Goal: Check status: Check status

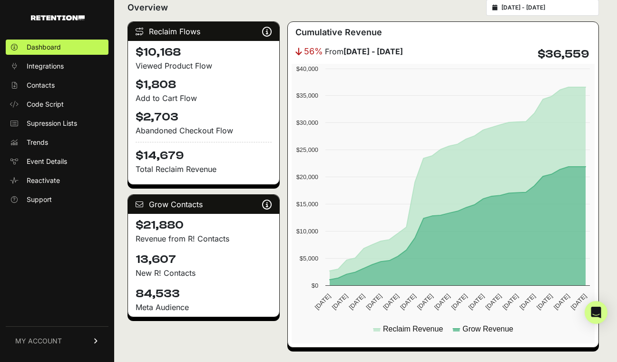
scroll to position [8, 0]
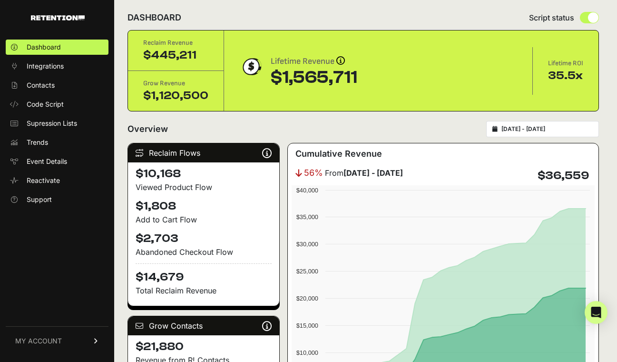
click at [543, 136] on div "[DATE] - [DATE]" at bounding box center [542, 129] width 113 height 16
type input "[DATE]"
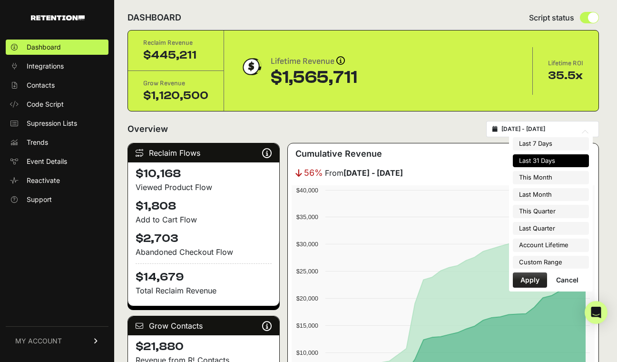
click at [540, 130] on input "2025-09-09 - 2025-10-09" at bounding box center [546, 129] width 91 height 8
type input "[DATE]"
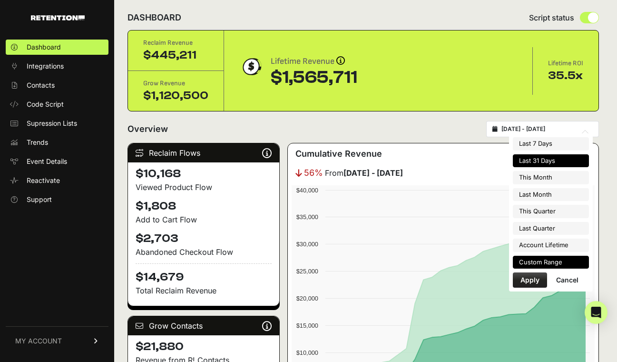
type input "[DATE]"
type input "2025-12-31"
type input "2025-07-01"
type input "[DATE]"
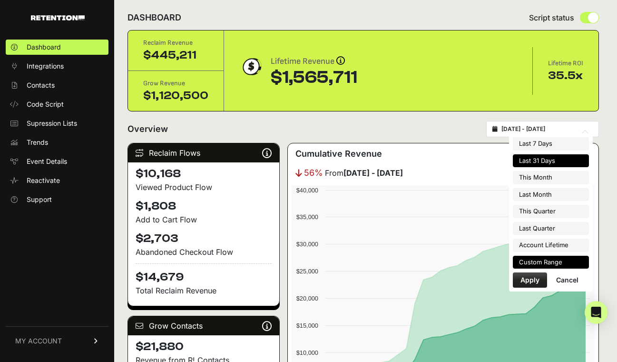
type input "[DATE]"
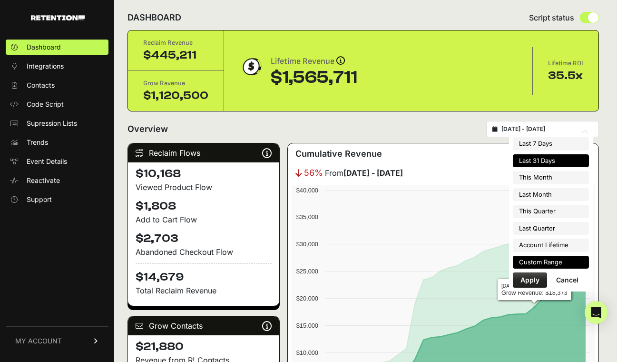
click at [539, 263] on li "Custom Range" at bounding box center [551, 261] width 76 height 13
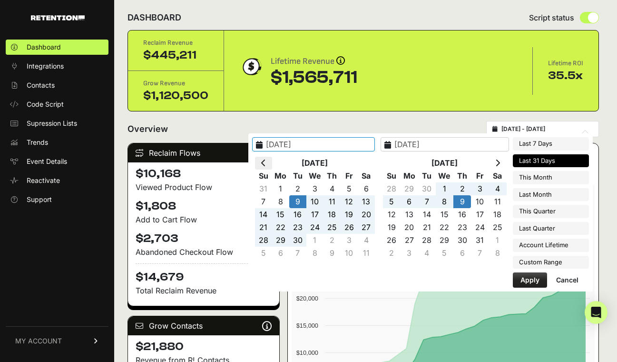
click at [272, 159] on th at bounding box center [263, 163] width 17 height 13
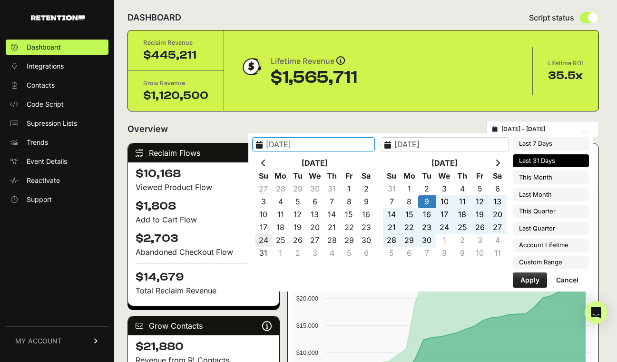
type input "2025-08-24"
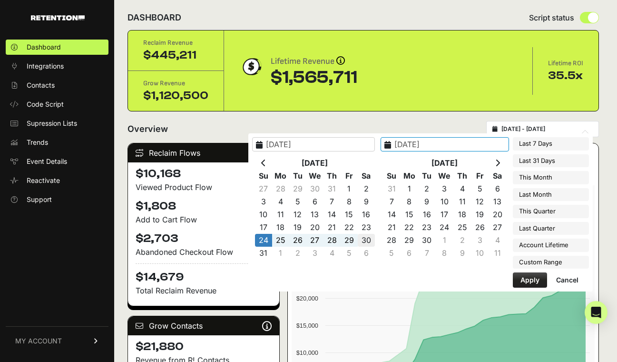
type input "2025-08-30"
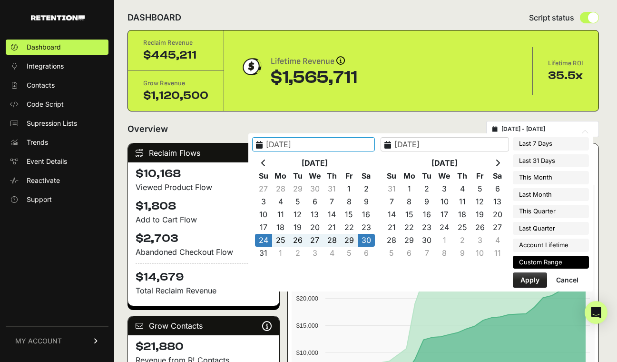
type input "2025-08-24"
click at [531, 282] on button "Apply" at bounding box center [530, 279] width 34 height 15
type input "2025-08-24 - 2025-08-30"
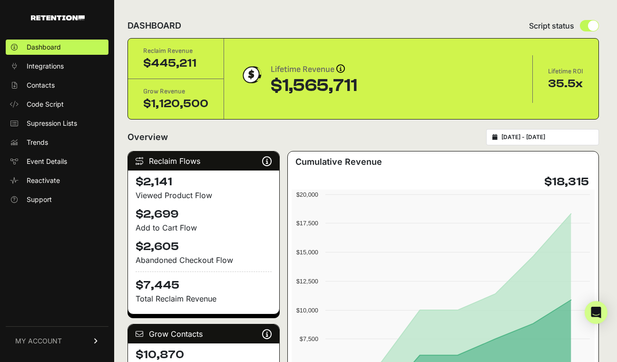
type input "[DATE]"
click at [552, 137] on input "[DATE] - [DATE]" at bounding box center [546, 137] width 91 height 8
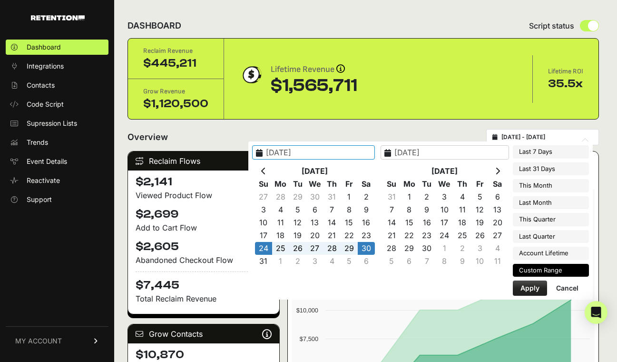
type input "[DATE]"
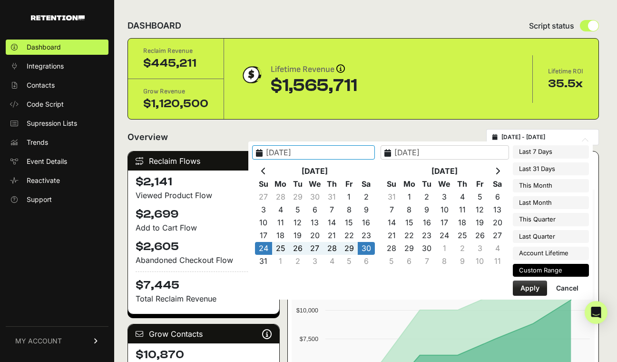
type input "[DATE]"
type input "2025-08-24"
type input "2025-08-30"
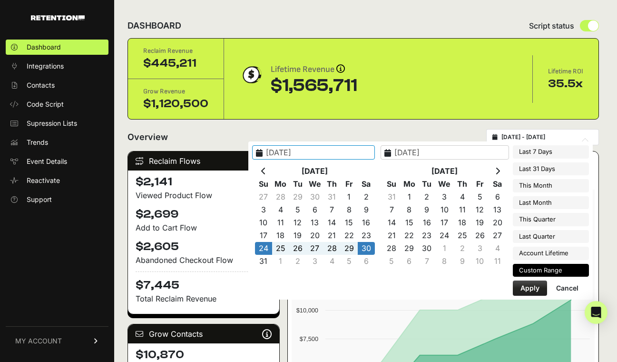
type input "[DATE]"
type input "2025-08-24"
type input "2025-08-30"
type input "[DATE]"
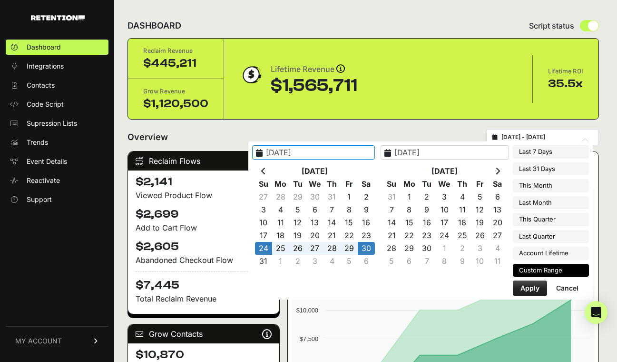
type input "2025-12-31"
type input "2025-08-24"
type input "2025-08-30"
type input "2025-07-01"
type input "[DATE]"
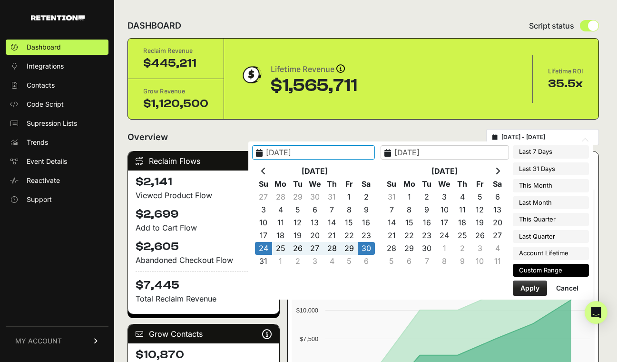
type input "2025-08-24"
type input "2025-08-30"
type input "[DATE]"
type input "2025-08-24"
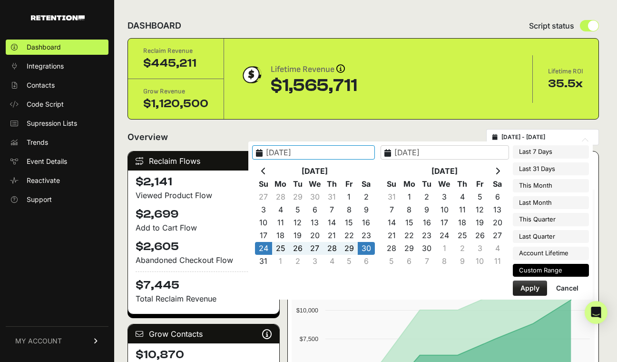
type input "2025-08-30"
type input "[DATE]"
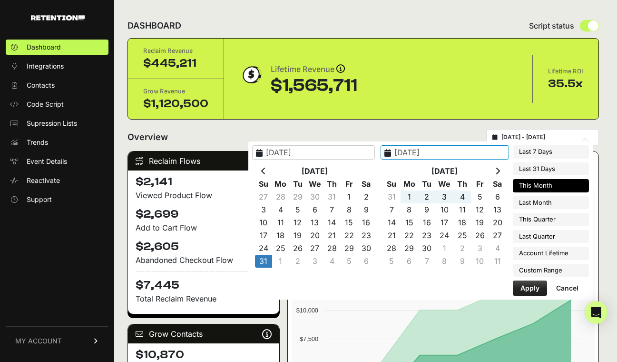
type input "[DATE]"
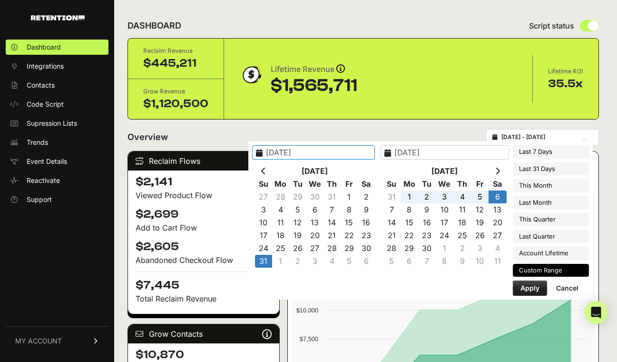
type input "[DATE]"
type input "2025-12-31"
type input "[DATE]"
type input "2025-07-01"
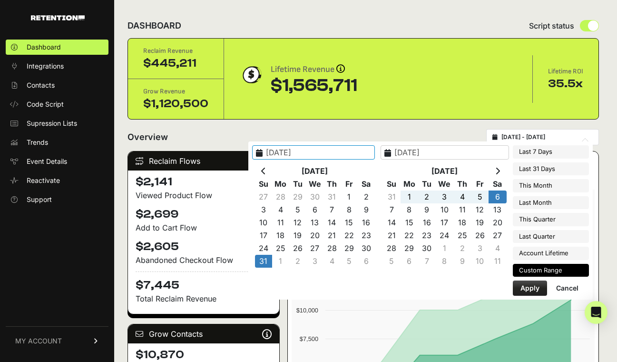
type input "[DATE]"
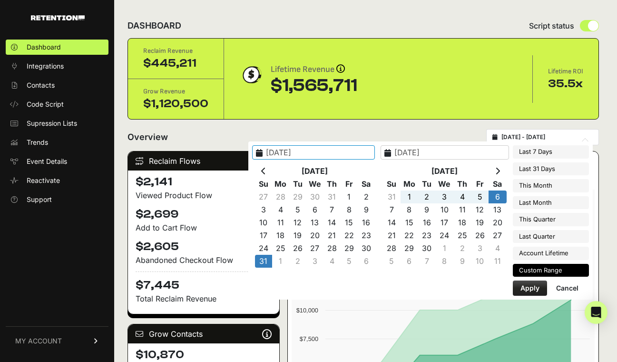
click at [540, 289] on button "Apply" at bounding box center [530, 287] width 34 height 15
type input "[DATE] - [DATE]"
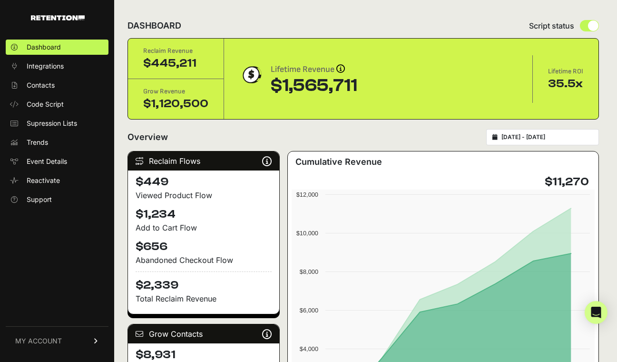
type input "[DATE]"
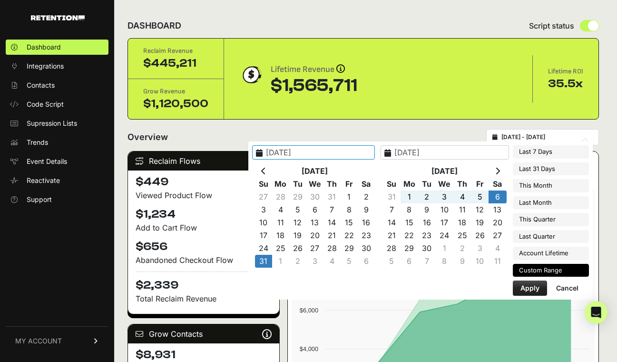
click at [548, 138] on input "[DATE] - [DATE]" at bounding box center [546, 137] width 91 height 8
type input "[DATE]"
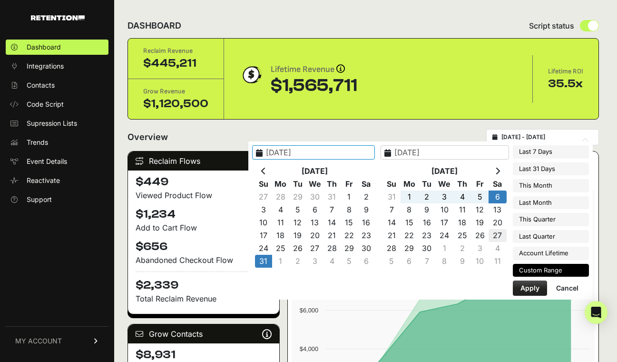
type input "[DATE]"
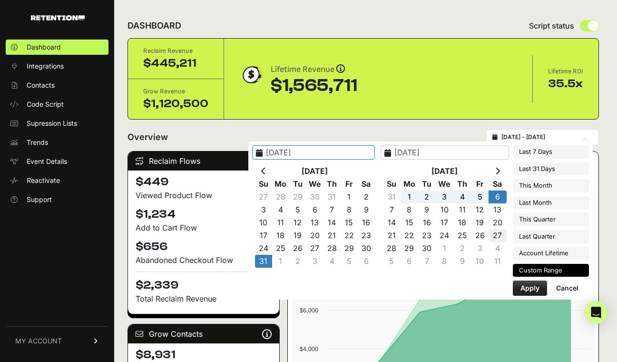
type input "[DATE]"
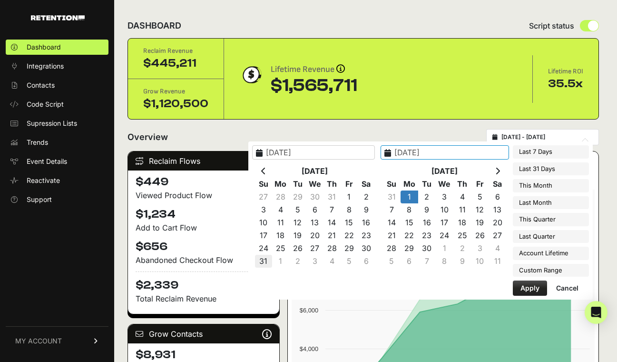
type input "2025-08-31"
type input "2025-09-07"
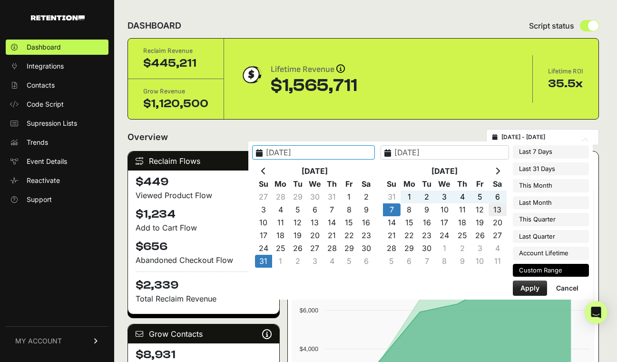
type input "2025-09-13"
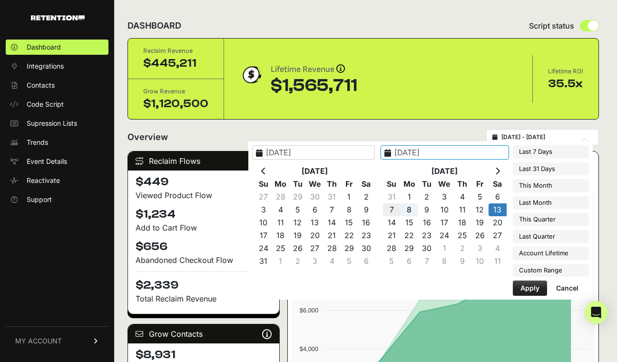
type input "2025-09-07"
type input "2025-09-13"
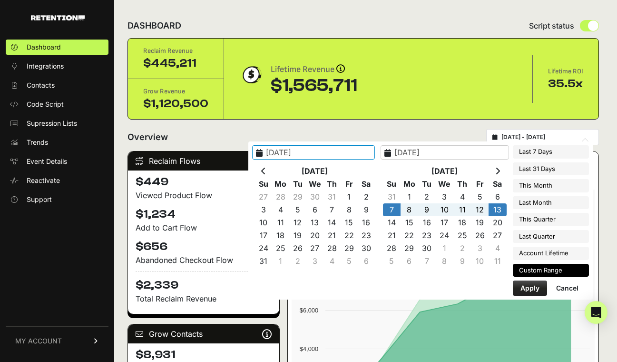
type input "2023-06-16"
type input "2025-10-09"
type input "2025-09-07"
type input "2025-09-13"
click at [532, 287] on button "Apply" at bounding box center [530, 287] width 34 height 15
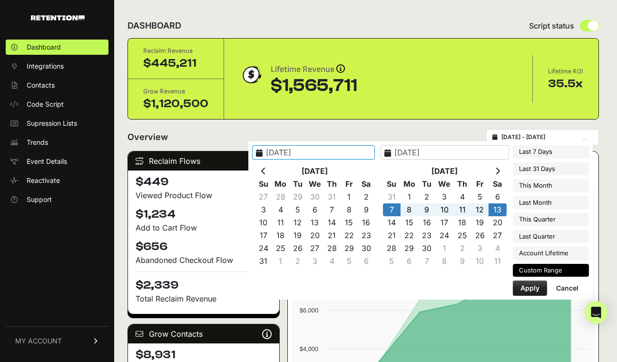
type input "2025-09-07 - 2025-09-13"
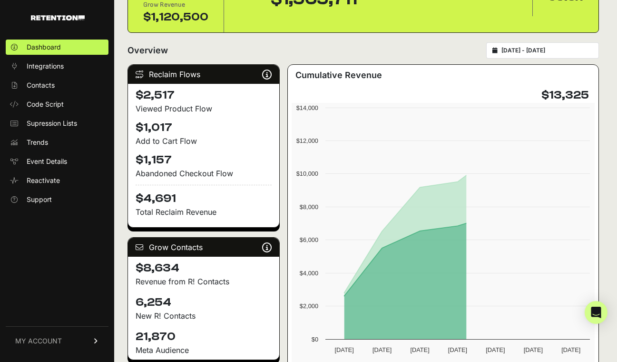
scroll to position [108, 0]
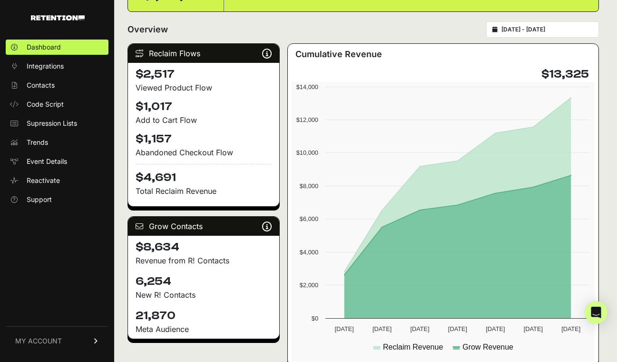
type input "[DATE]"
click at [549, 32] on input "[DATE] - [DATE]" at bounding box center [546, 30] width 91 height 8
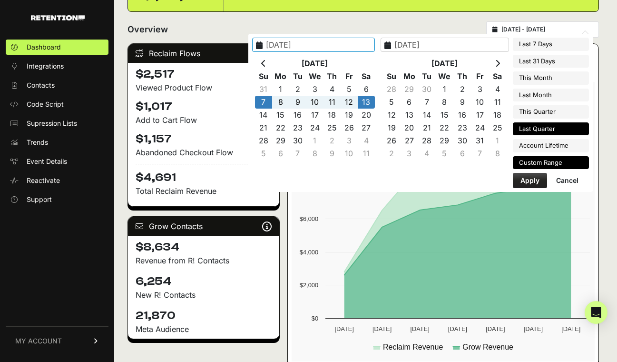
type input "[DATE]"
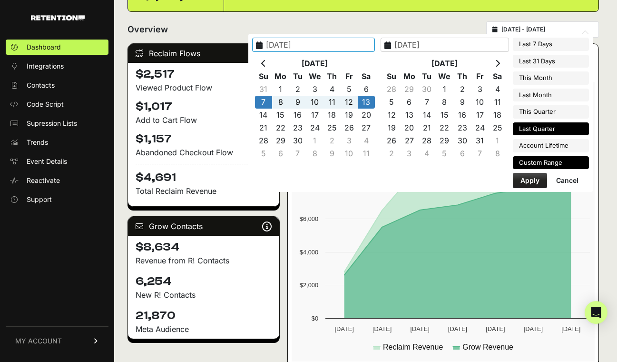
type input "[DATE]"
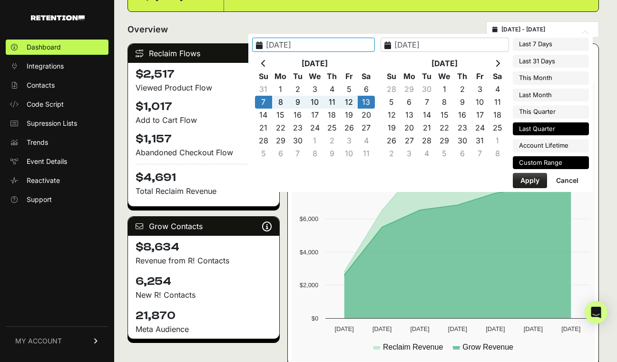
type input "[DATE]"
type input "2025-12-31"
type input "[DATE]"
type input "2025-07-01"
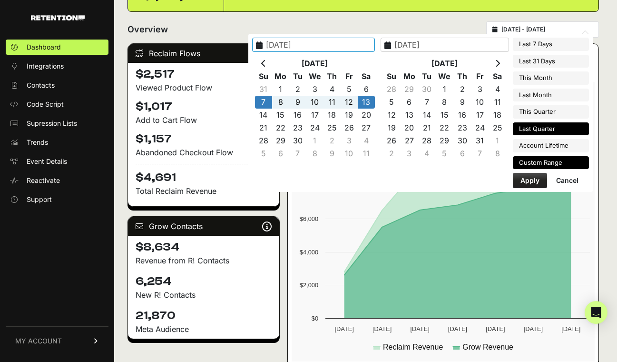
type input "[DATE]"
type input "2025-09-14"
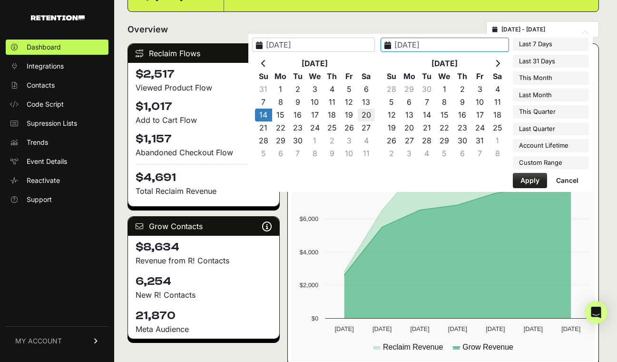
type input "[DATE]"
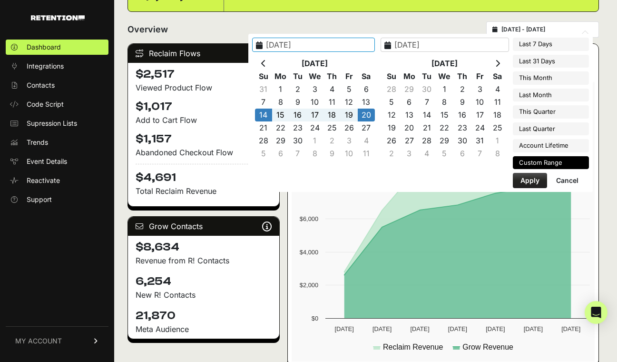
type input "2025-09-14"
click at [529, 180] on button "Apply" at bounding box center [530, 180] width 34 height 15
type input "2025-09-14 - 2025-09-20"
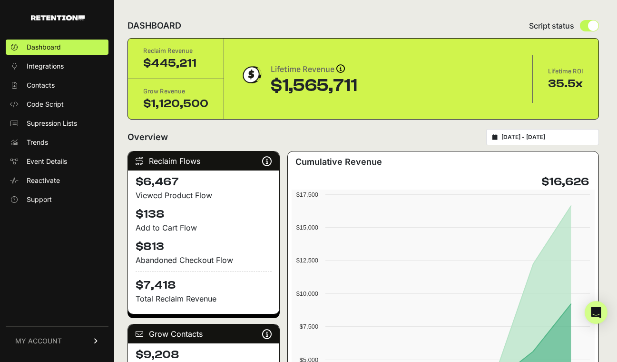
click at [564, 132] on div "2025-09-14 - 2025-09-20" at bounding box center [542, 137] width 113 height 16
type input "2025-09-14"
type input "2025-09-20"
click at [529, 138] on input "2025-09-14 - 2025-09-20" at bounding box center [546, 137] width 91 height 8
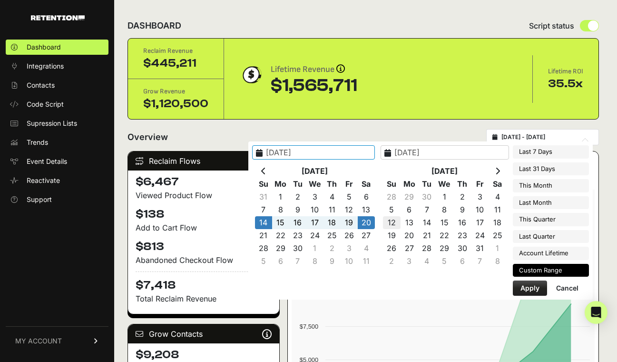
type input "2025-10-03"
type input "2025-10-09"
type input "2025-09-14"
type input "2025-09-20"
type input "2025-09-21"
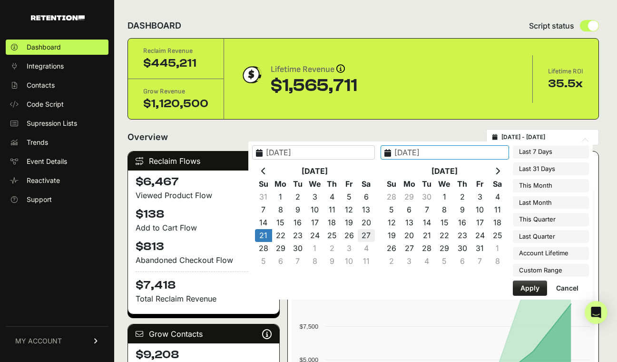
type input "2025-09-27"
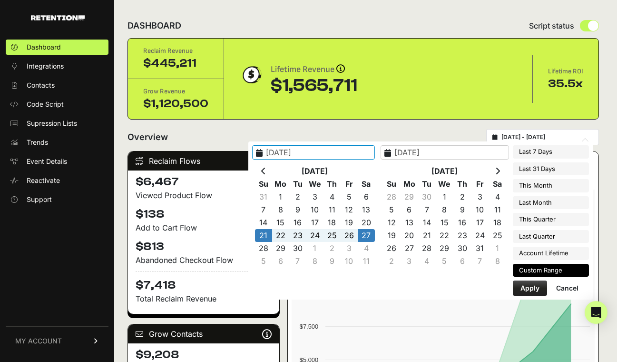
type input "2025-09-21"
click at [535, 288] on button "Apply" at bounding box center [530, 287] width 34 height 15
type input "2025-09-21 - 2025-09-27"
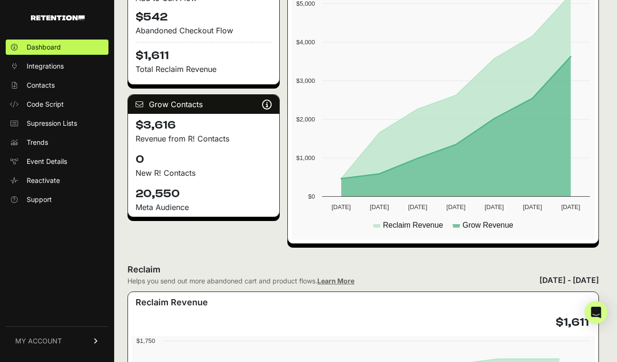
scroll to position [238, 0]
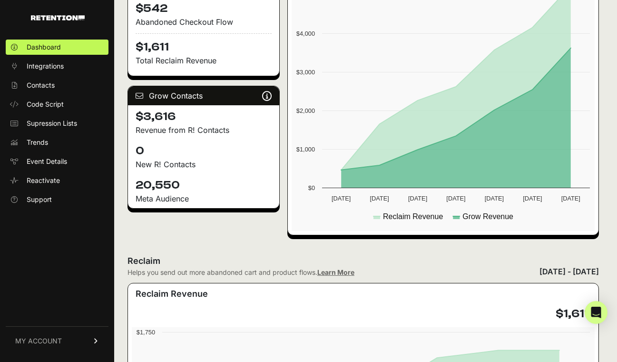
click at [314, 263] on h2 "Reclaim" at bounding box center [241, 260] width 227 height 13
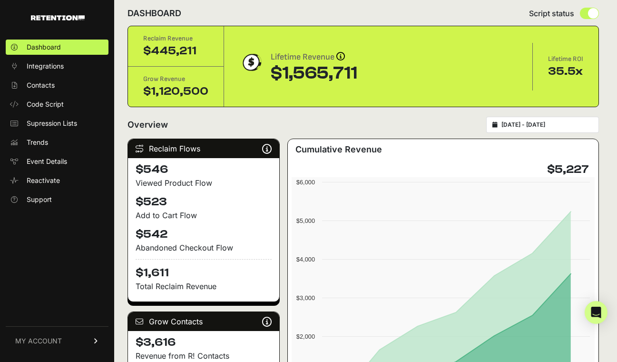
scroll to position [0, 0]
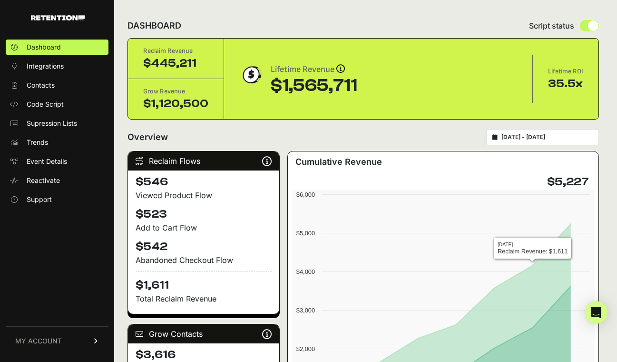
click at [535, 144] on div "2025-09-21 - 2025-09-27" at bounding box center [542, 137] width 113 height 16
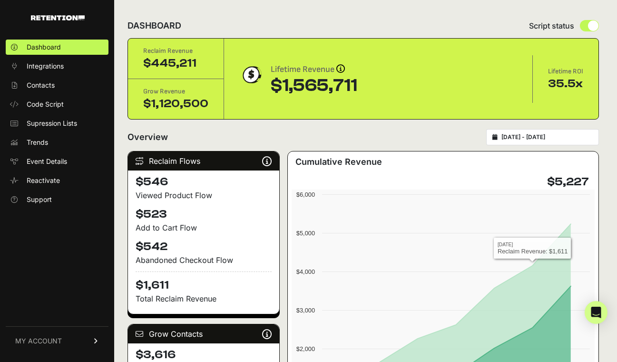
type input "2025-09-21"
type input "2025-09-27"
click at [535, 140] on input "2025-09-21 - 2025-09-27" at bounding box center [546, 137] width 91 height 8
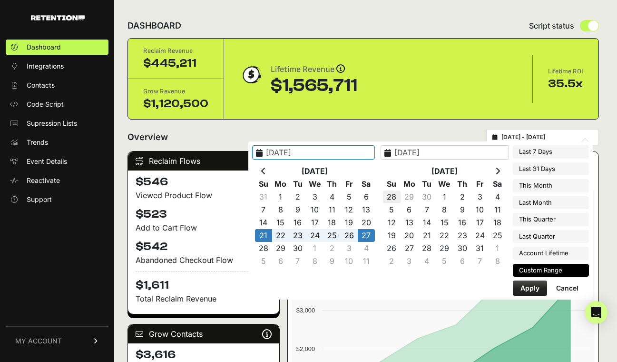
type input "2025-10-03"
type input "2025-10-09"
type input "2025-09-21"
type input "2025-09-27"
type input "2025-09-28"
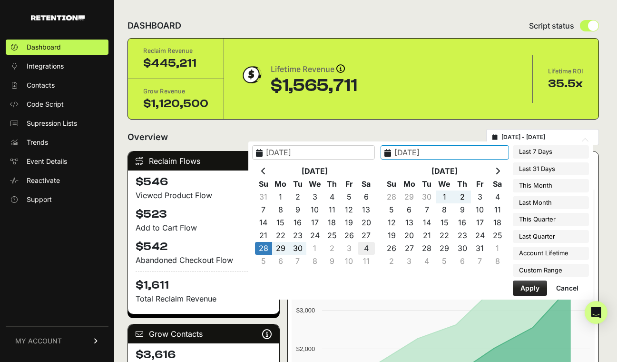
type input "2025-10-04"
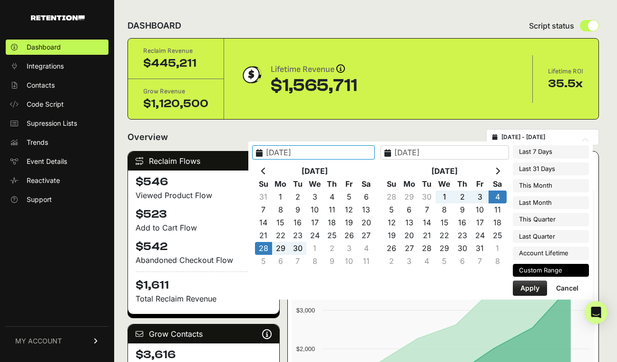
type input "2025-09-28"
click at [532, 286] on button "Apply" at bounding box center [530, 287] width 34 height 15
type input "[DATE] - [DATE]"
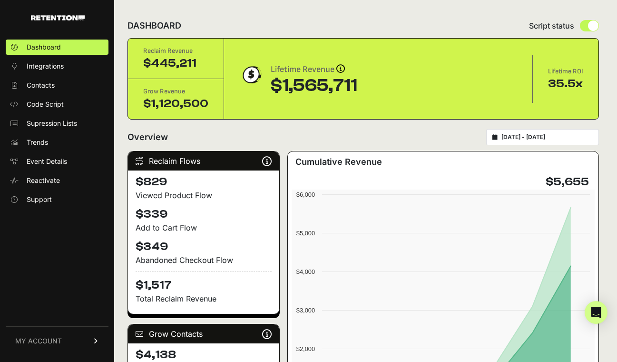
scroll to position [188, 0]
